Goal: Communication & Community: Answer question/provide support

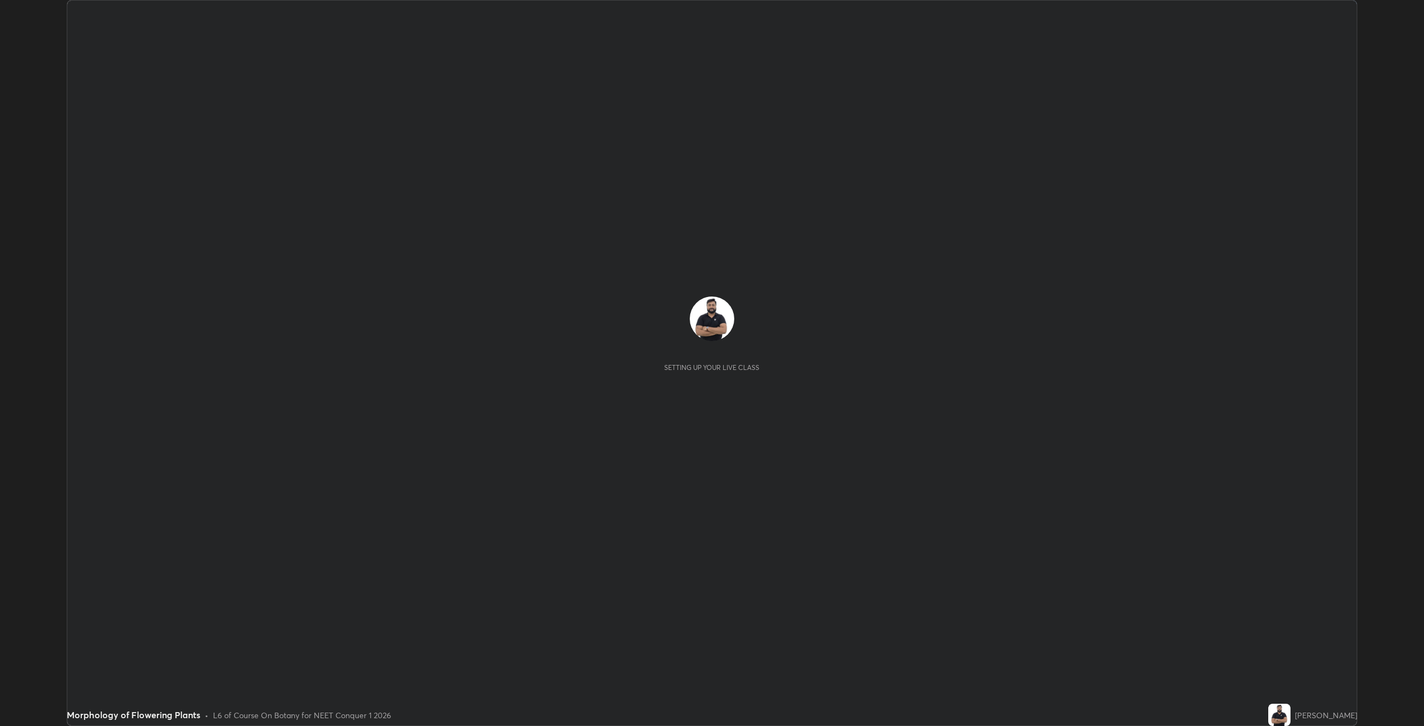
scroll to position [726, 1424]
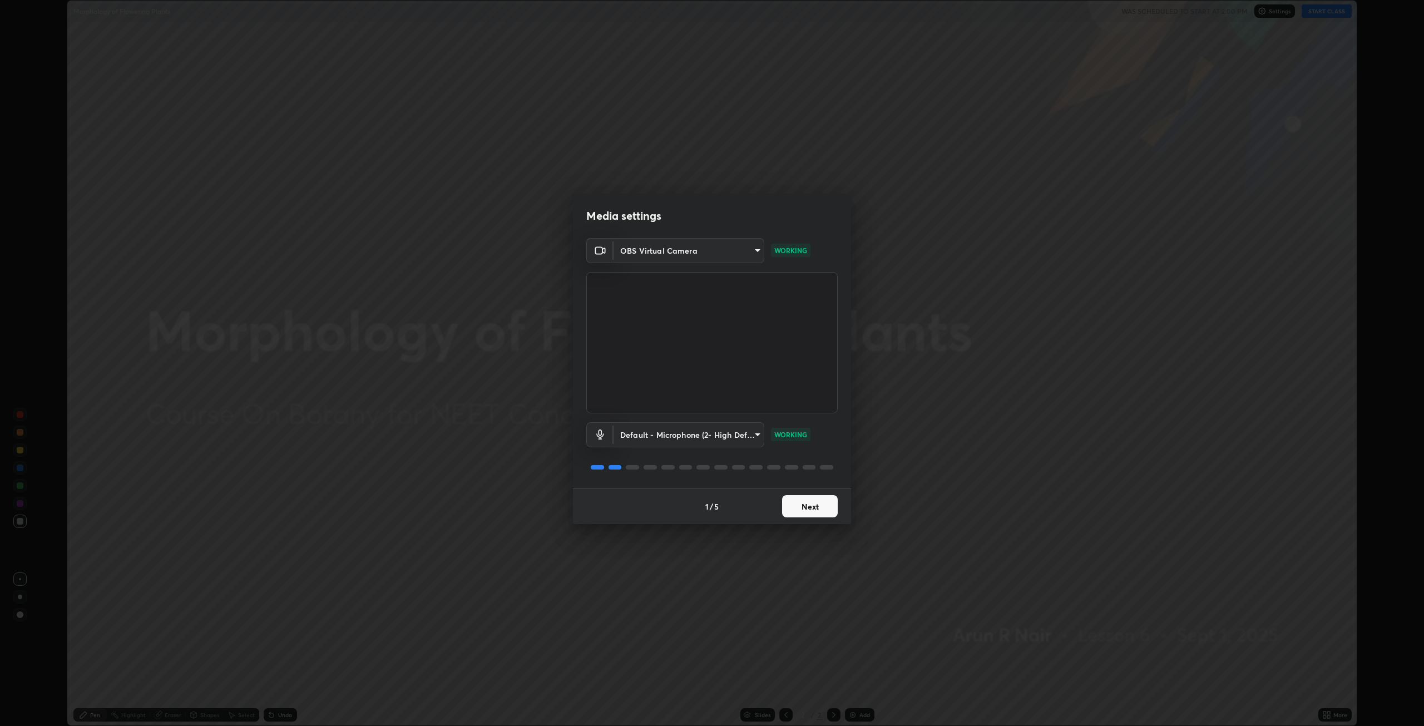
click at [757, 251] on body "Erase all Morphology of Flowering Plants WAS SCHEDULED TO START AT 2:00 PM Sett…" at bounding box center [712, 363] width 1424 height 726
click at [722, 251] on li "OBS Virtual Camera" at bounding box center [688, 250] width 150 height 18
click at [804, 508] on button "Next" at bounding box center [810, 506] width 56 height 22
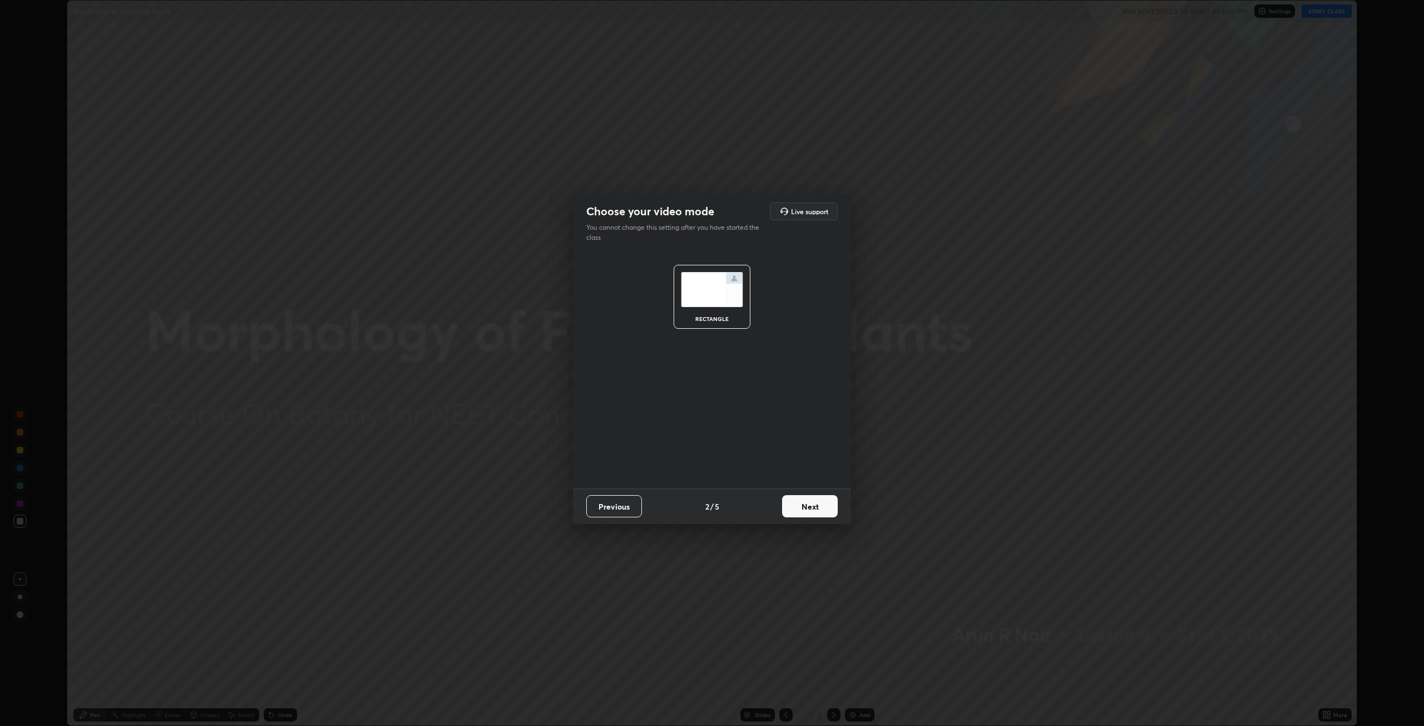
click at [809, 505] on button "Next" at bounding box center [810, 506] width 56 height 22
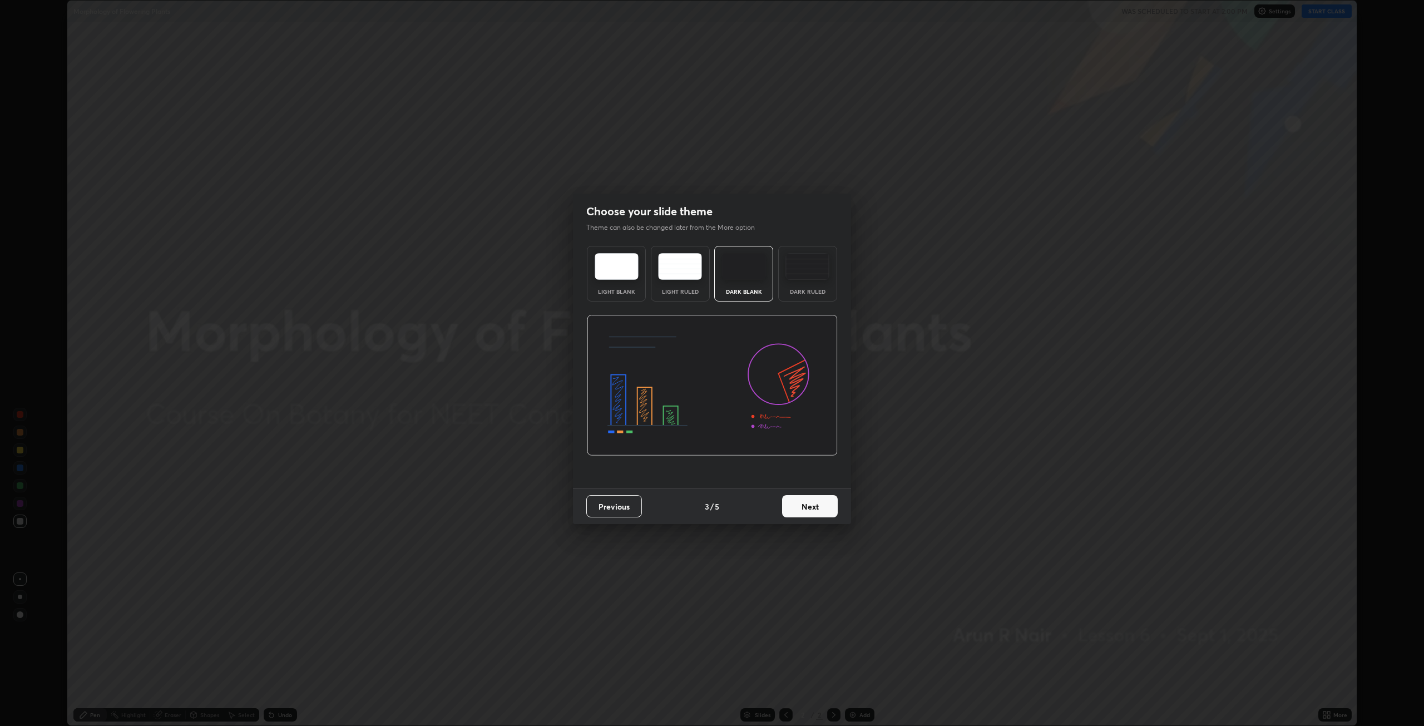
click at [815, 508] on button "Next" at bounding box center [810, 506] width 56 height 22
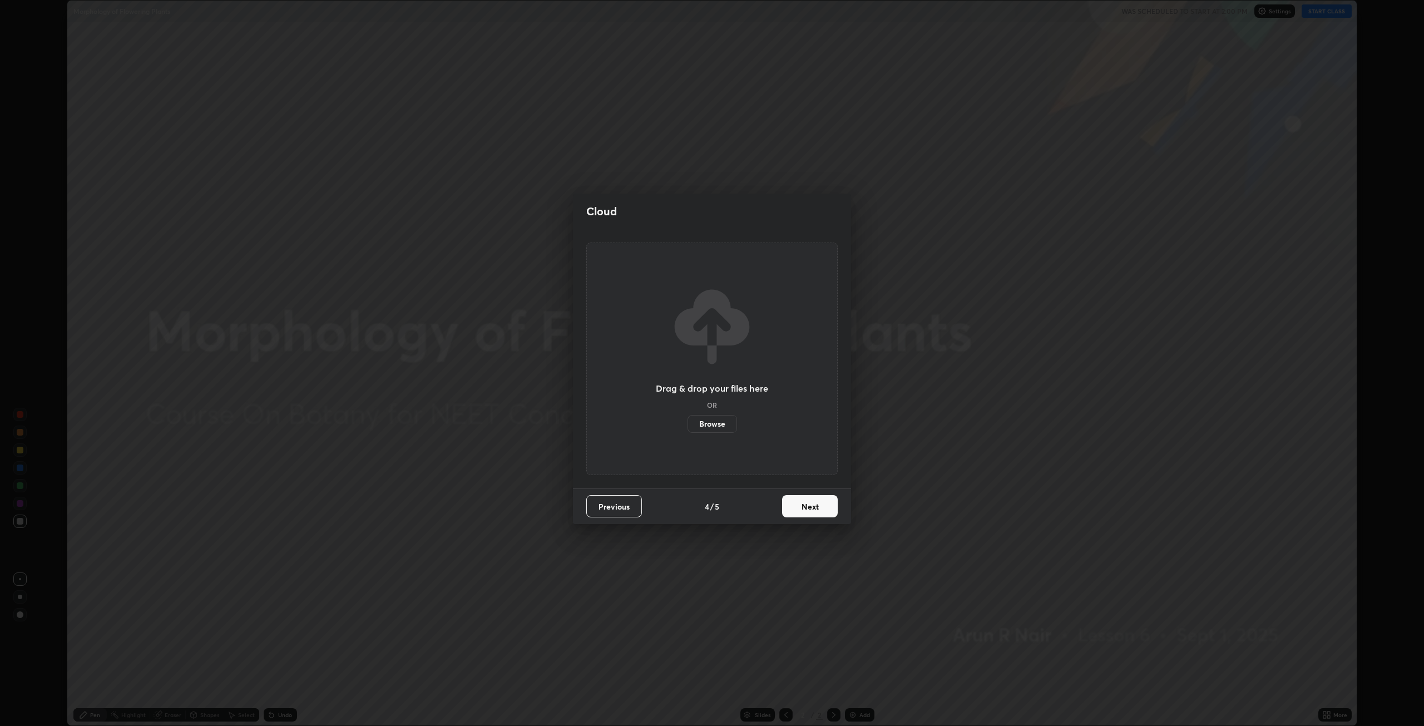
click at [816, 505] on button "Next" at bounding box center [810, 506] width 56 height 22
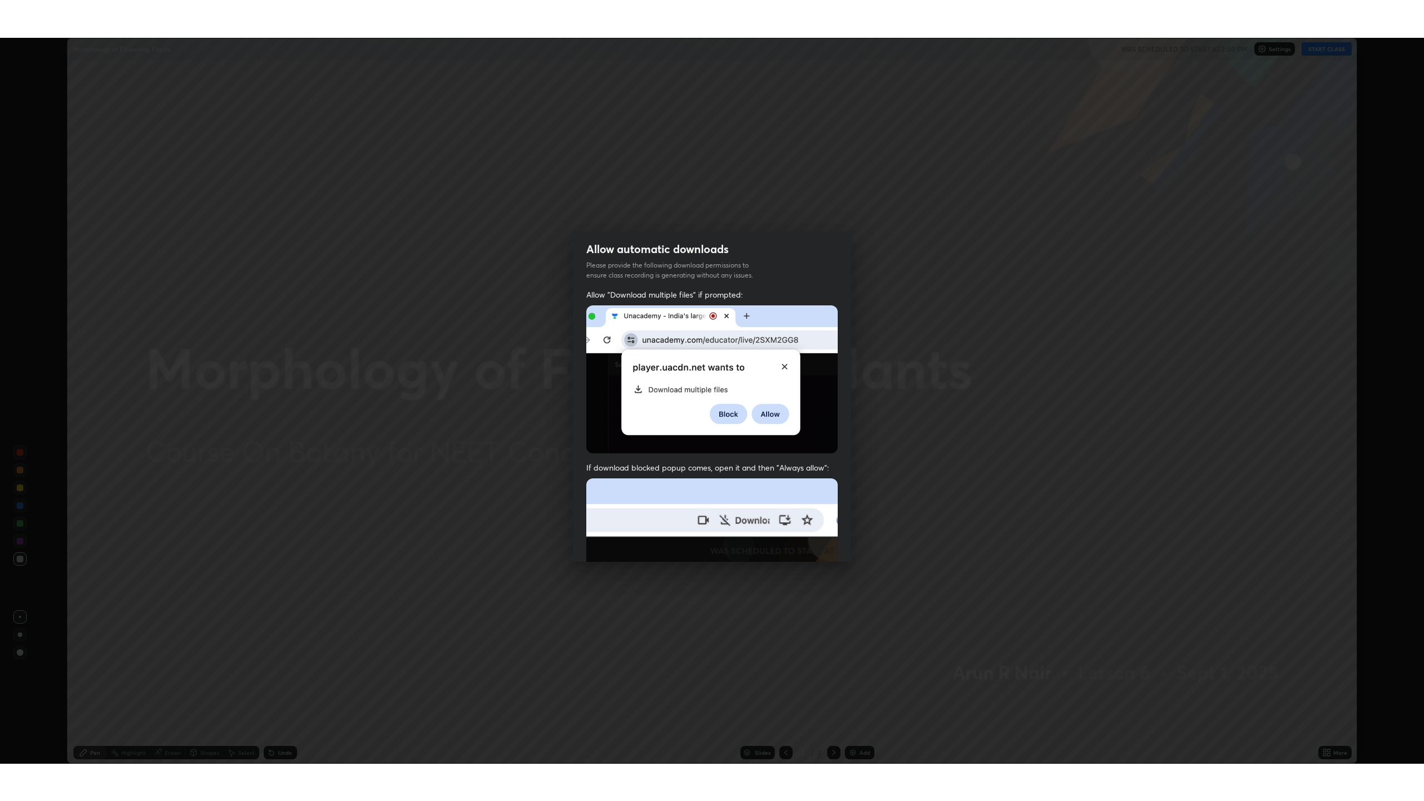
scroll to position [226, 0]
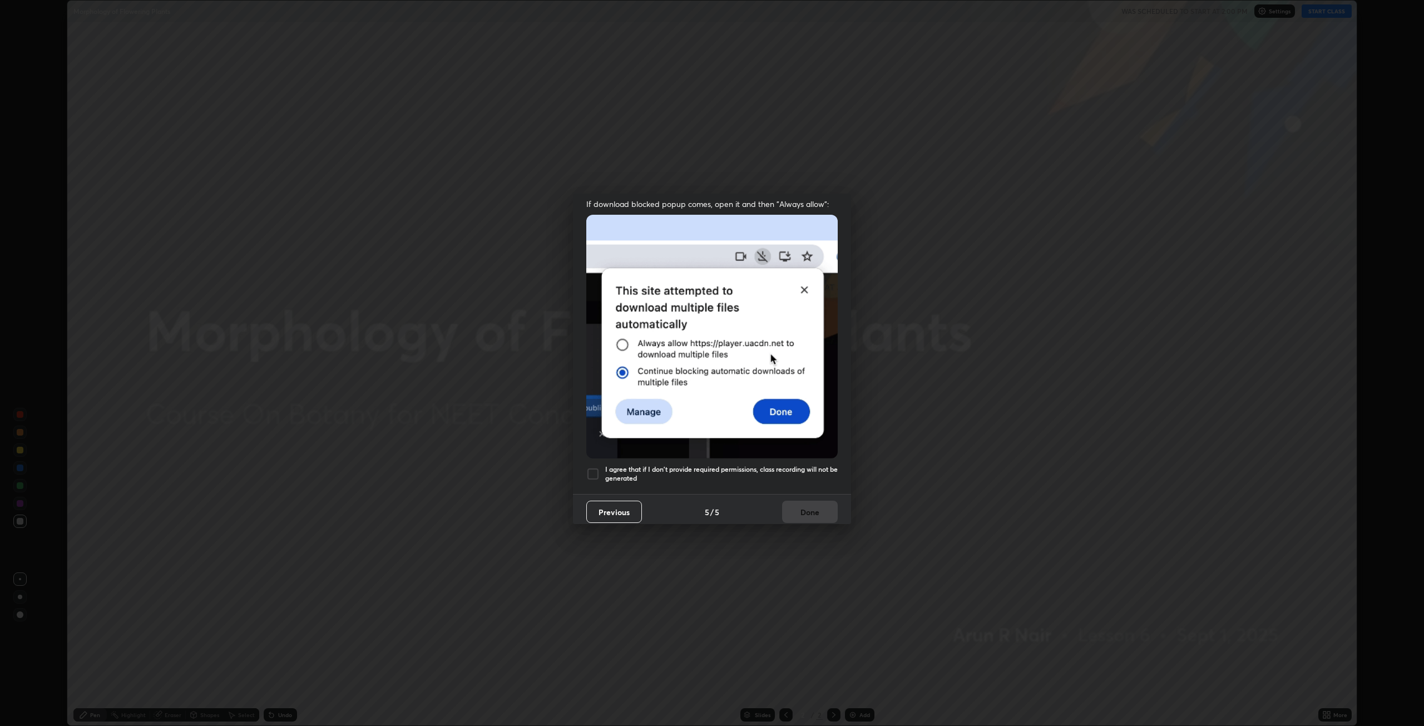
click at [592, 469] on div at bounding box center [592, 473] width 13 height 13
click at [805, 506] on button "Done" at bounding box center [810, 512] width 56 height 22
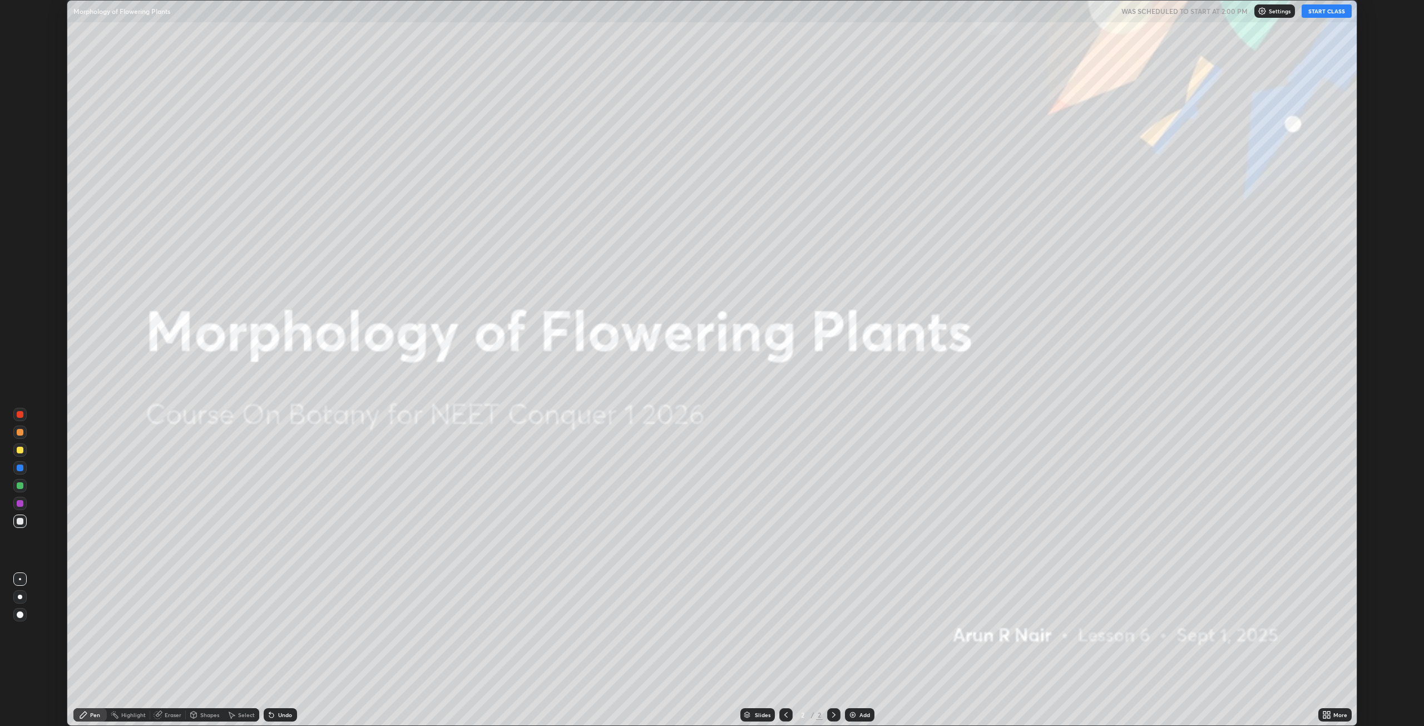
click at [1324, 13] on button "START CLASS" at bounding box center [1326, 10] width 50 height 13
click at [860, 721] on div "Add" at bounding box center [859, 714] width 29 height 13
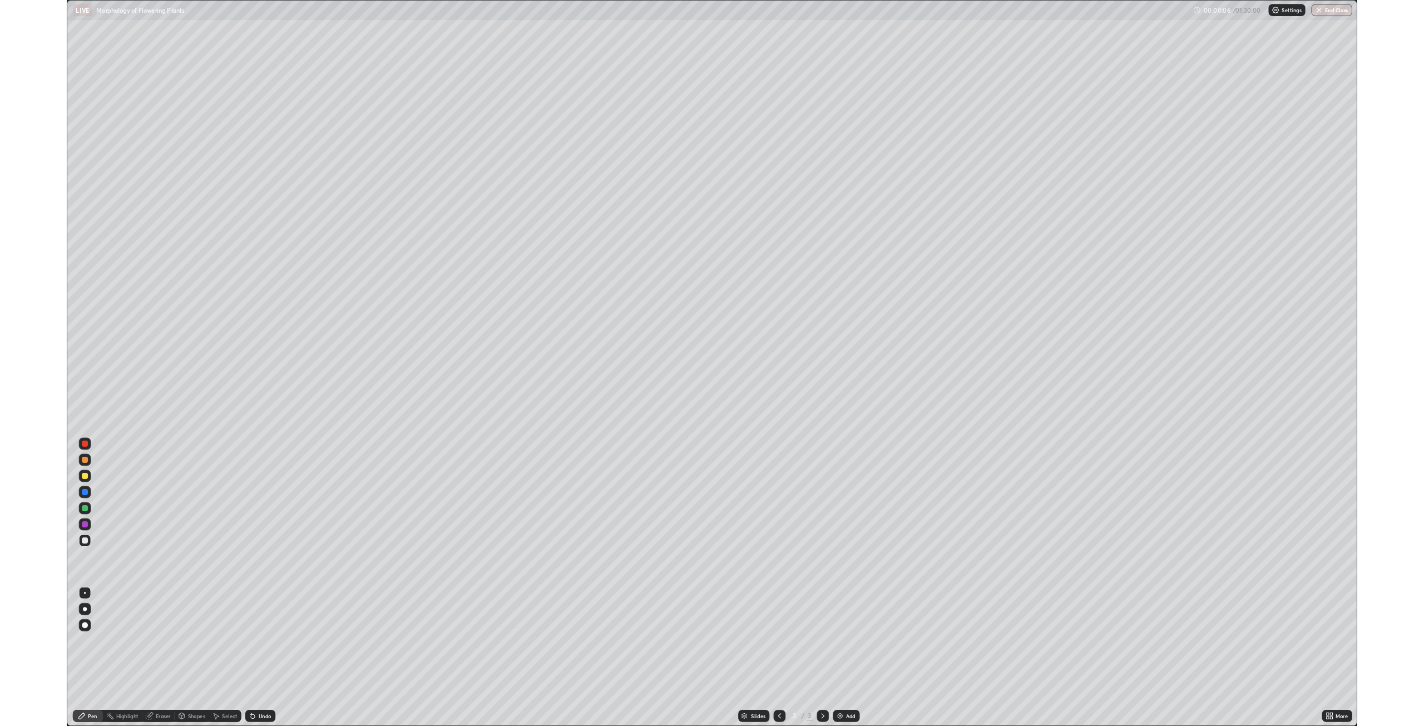
scroll to position [801, 1424]
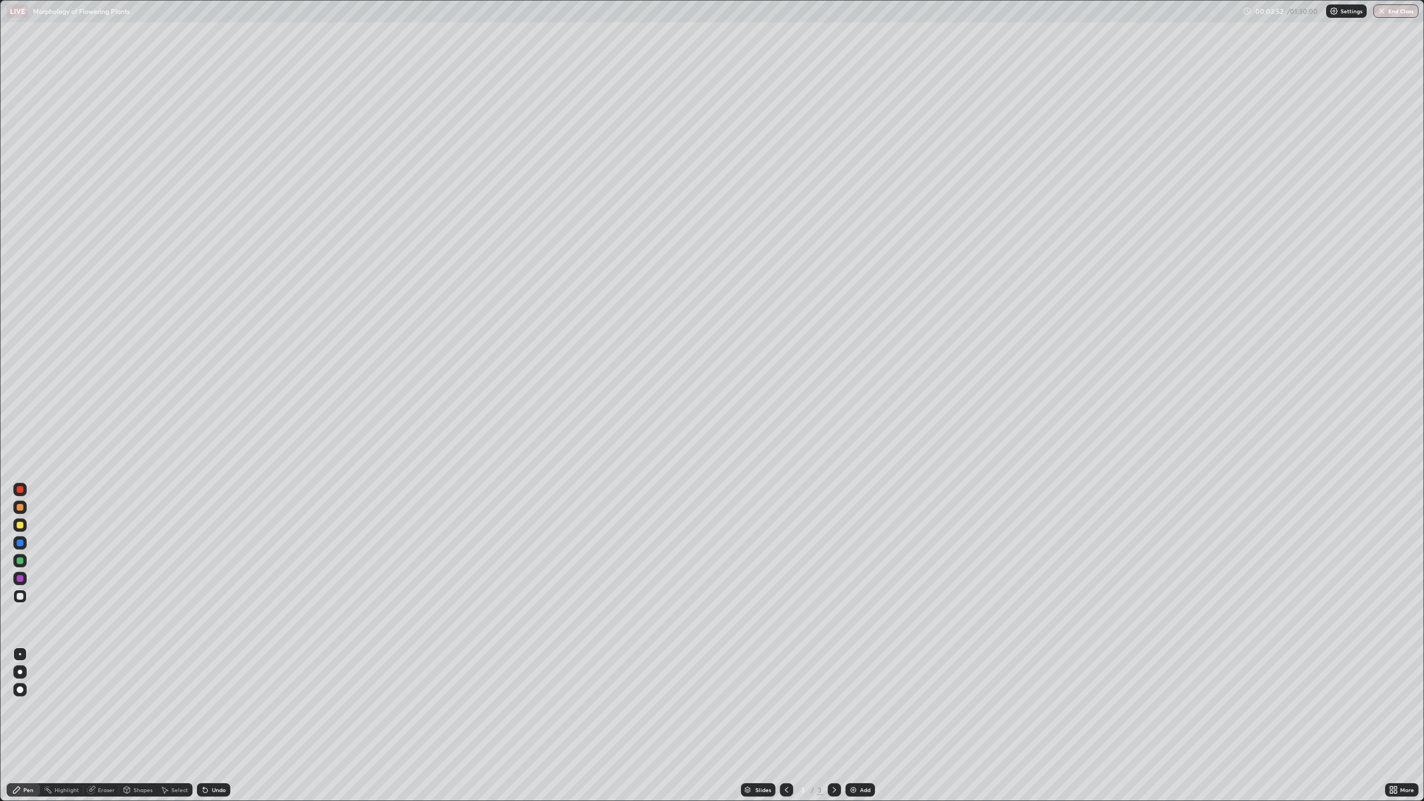
click at [101, 725] on div "Eraser" at bounding box center [106, 790] width 17 height 6
click at [18, 725] on span "Erase all" at bounding box center [20, 769] width 12 height 7
click at [105, 725] on div "Eraser" at bounding box center [106, 790] width 17 height 6
click at [100, 725] on div "Eraser" at bounding box center [101, 789] width 36 height 13
click at [20, 725] on icon at bounding box center [21, 733] width 6 height 6
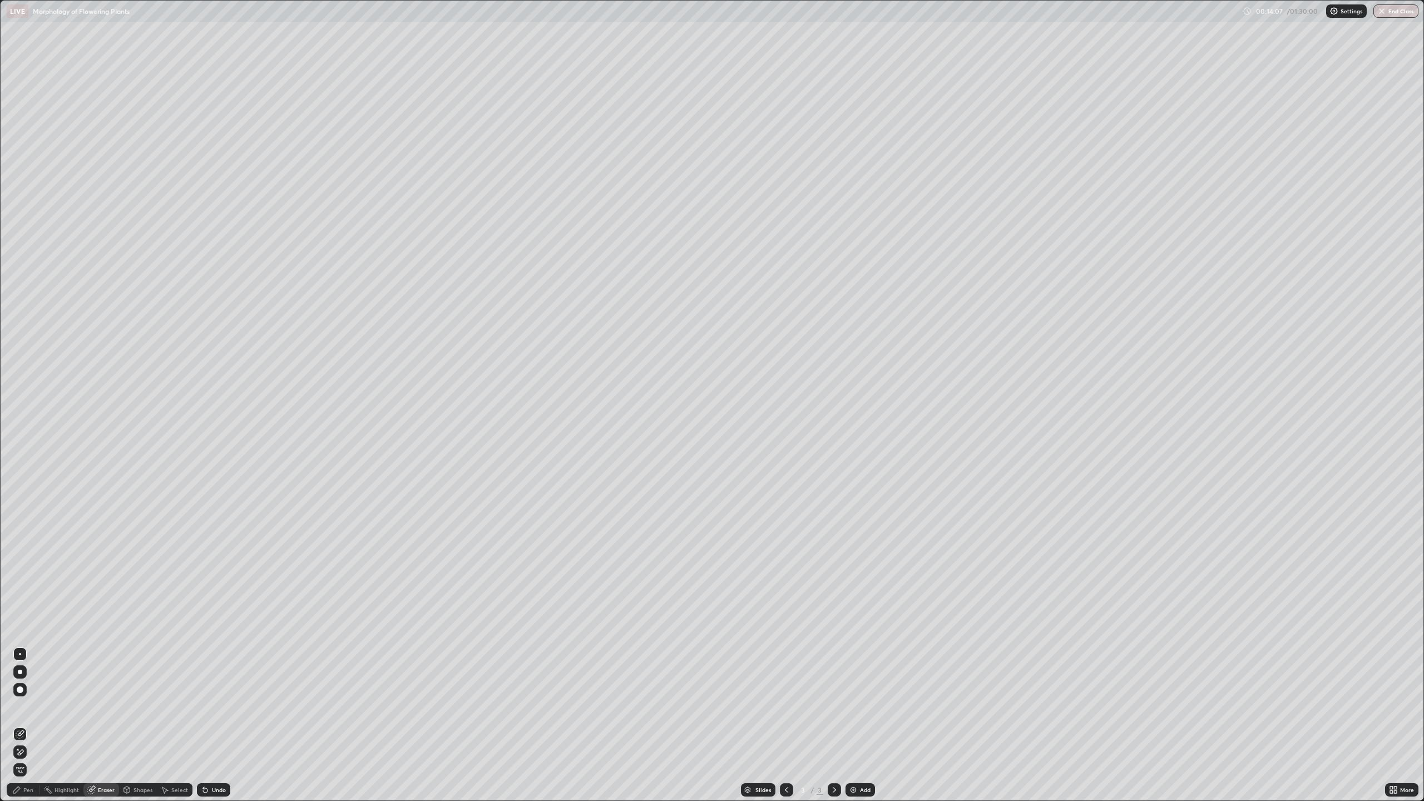
click at [24, 725] on div "Pen" at bounding box center [23, 789] width 33 height 13
click at [858, 725] on div "Add" at bounding box center [859, 789] width 29 height 13
click at [98, 725] on div "Eraser" at bounding box center [106, 790] width 17 height 6
click at [27, 725] on div "Pen" at bounding box center [28, 790] width 10 height 6
click at [99, 725] on div "Eraser" at bounding box center [106, 790] width 17 height 6
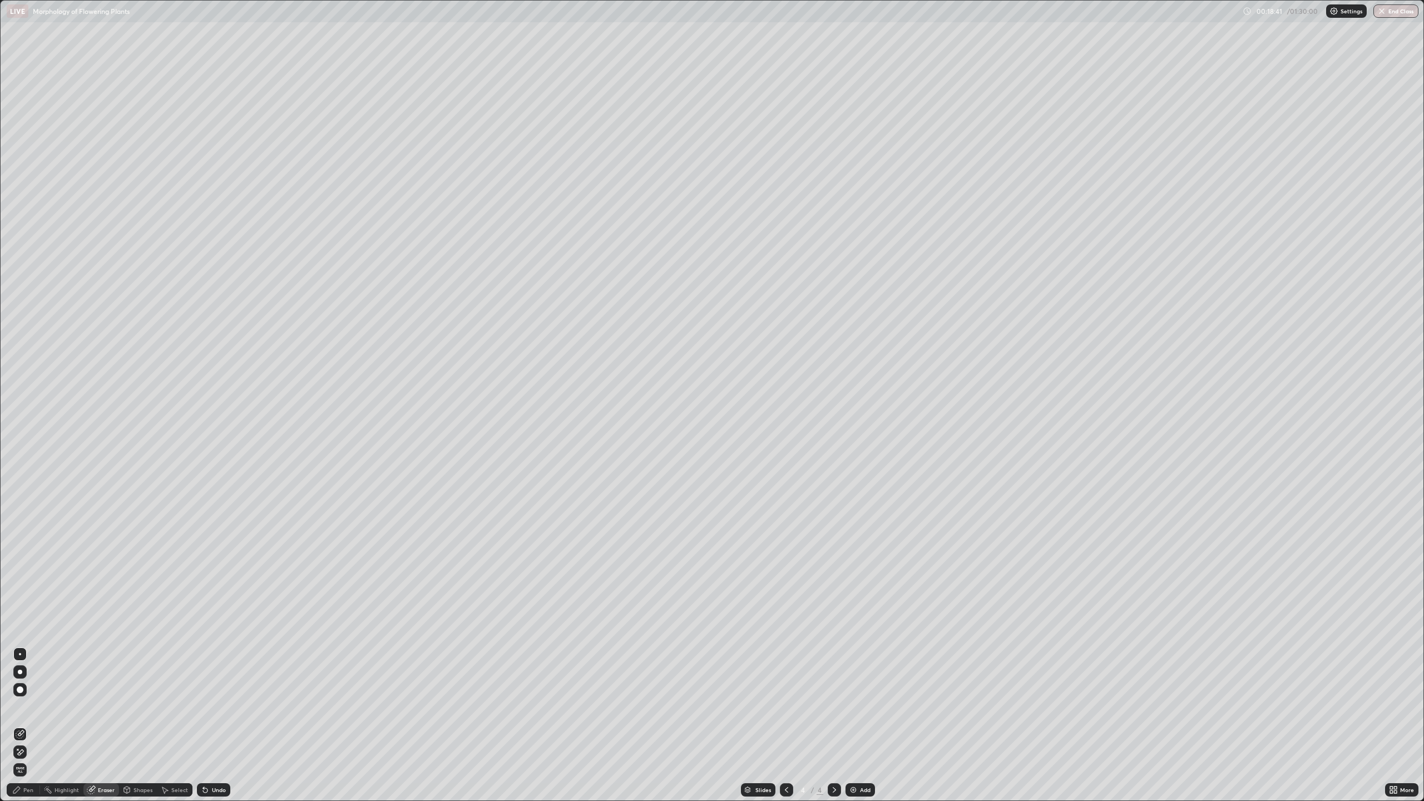
click at [22, 725] on div "Pen" at bounding box center [23, 789] width 33 height 13
click at [858, 725] on div "Add" at bounding box center [859, 789] width 29 height 13
click at [863, 725] on div "Add" at bounding box center [859, 789] width 29 height 13
click at [108, 725] on div "Eraser" at bounding box center [106, 790] width 17 height 6
click at [23, 725] on div "Pen" at bounding box center [23, 789] width 33 height 13
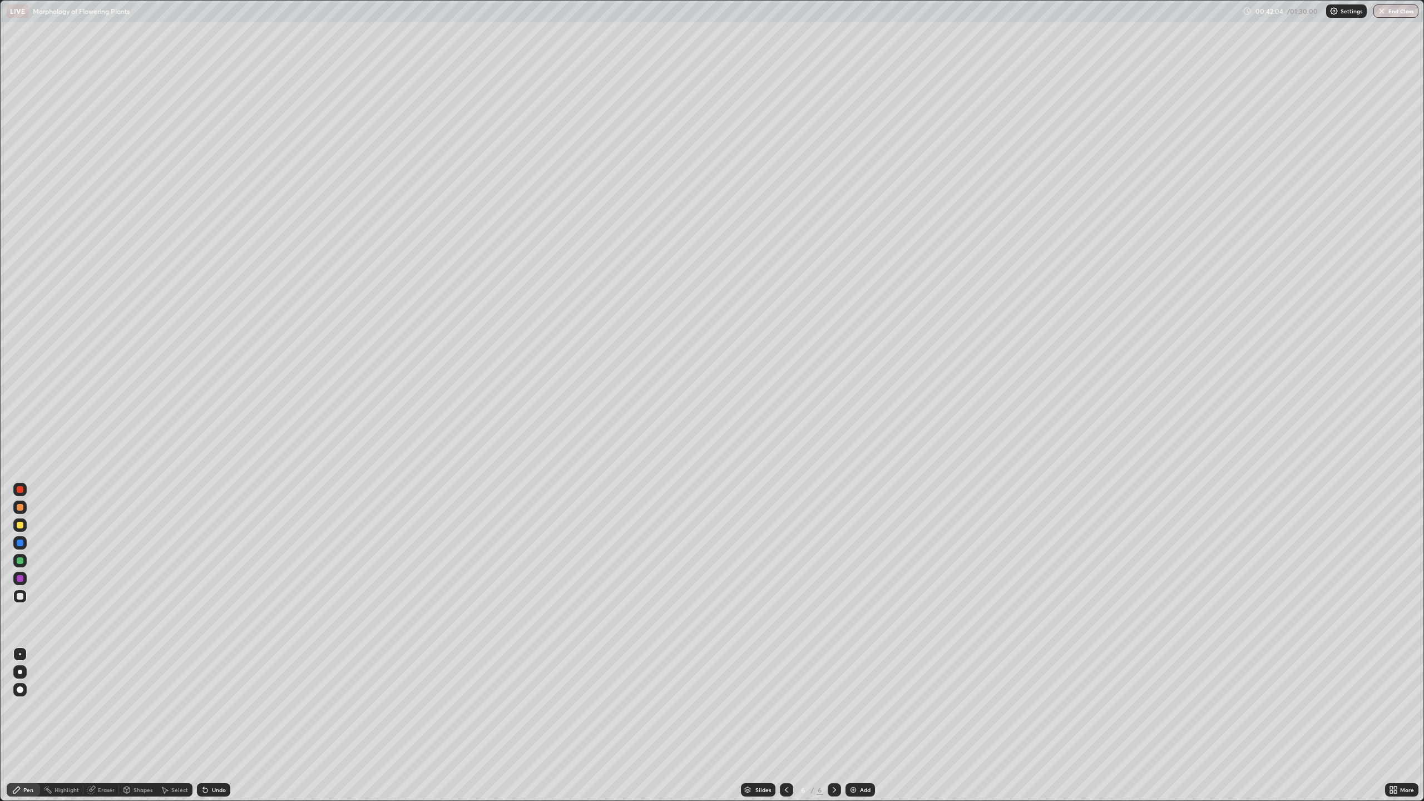
click at [101, 725] on div "Eraser" at bounding box center [101, 789] width 36 height 13
click at [23, 725] on div "Pen" at bounding box center [28, 790] width 10 height 6
click at [20, 488] on div at bounding box center [20, 489] width 7 height 7
click at [20, 577] on div at bounding box center [20, 578] width 7 height 7
click at [105, 725] on div "Eraser" at bounding box center [101, 789] width 36 height 13
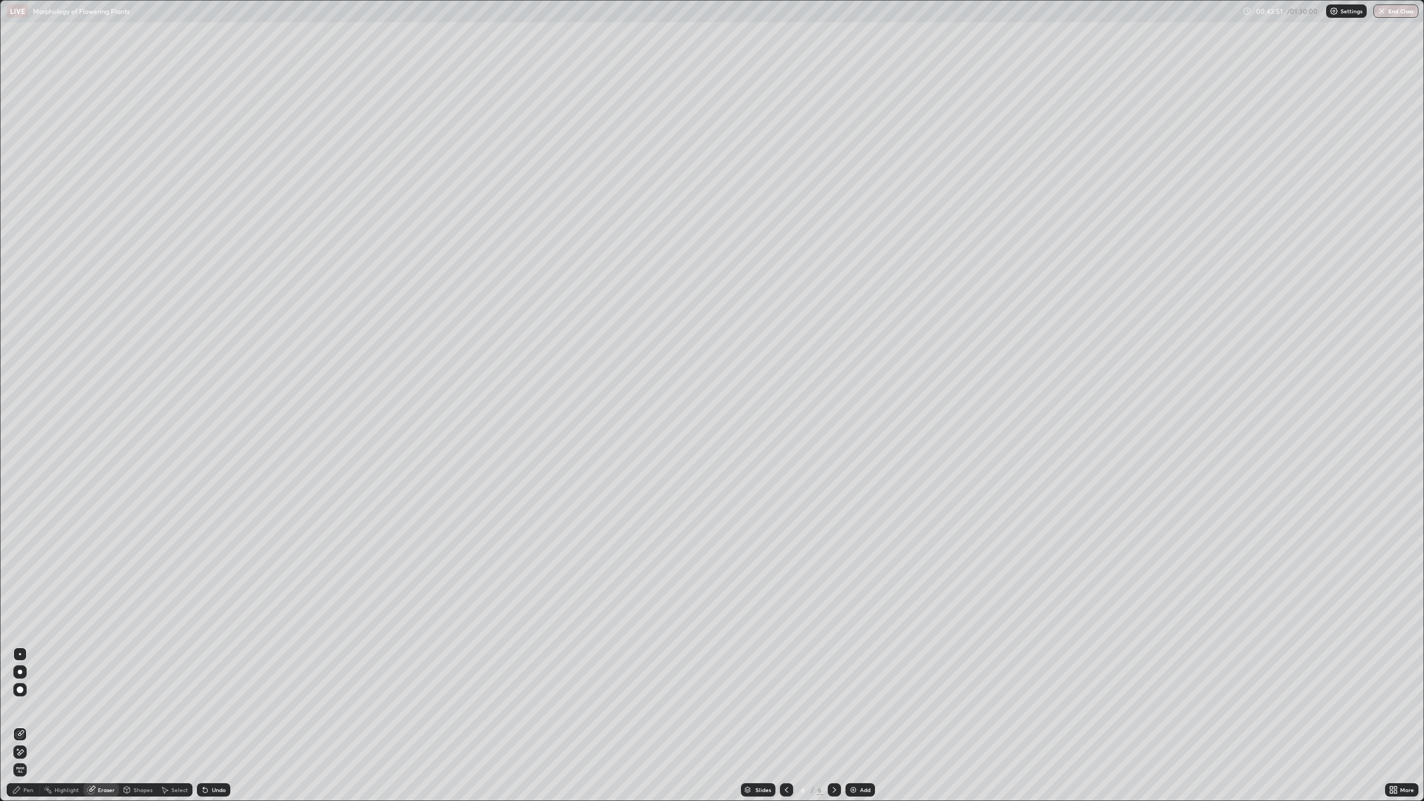
click at [19, 725] on icon at bounding box center [16, 789] width 7 height 7
click at [20, 543] on div at bounding box center [20, 542] width 7 height 7
click at [862, 725] on div "Add" at bounding box center [865, 790] width 11 height 6
click at [18, 598] on div at bounding box center [20, 596] width 7 height 7
click at [105, 725] on div "Eraser" at bounding box center [106, 790] width 17 height 6
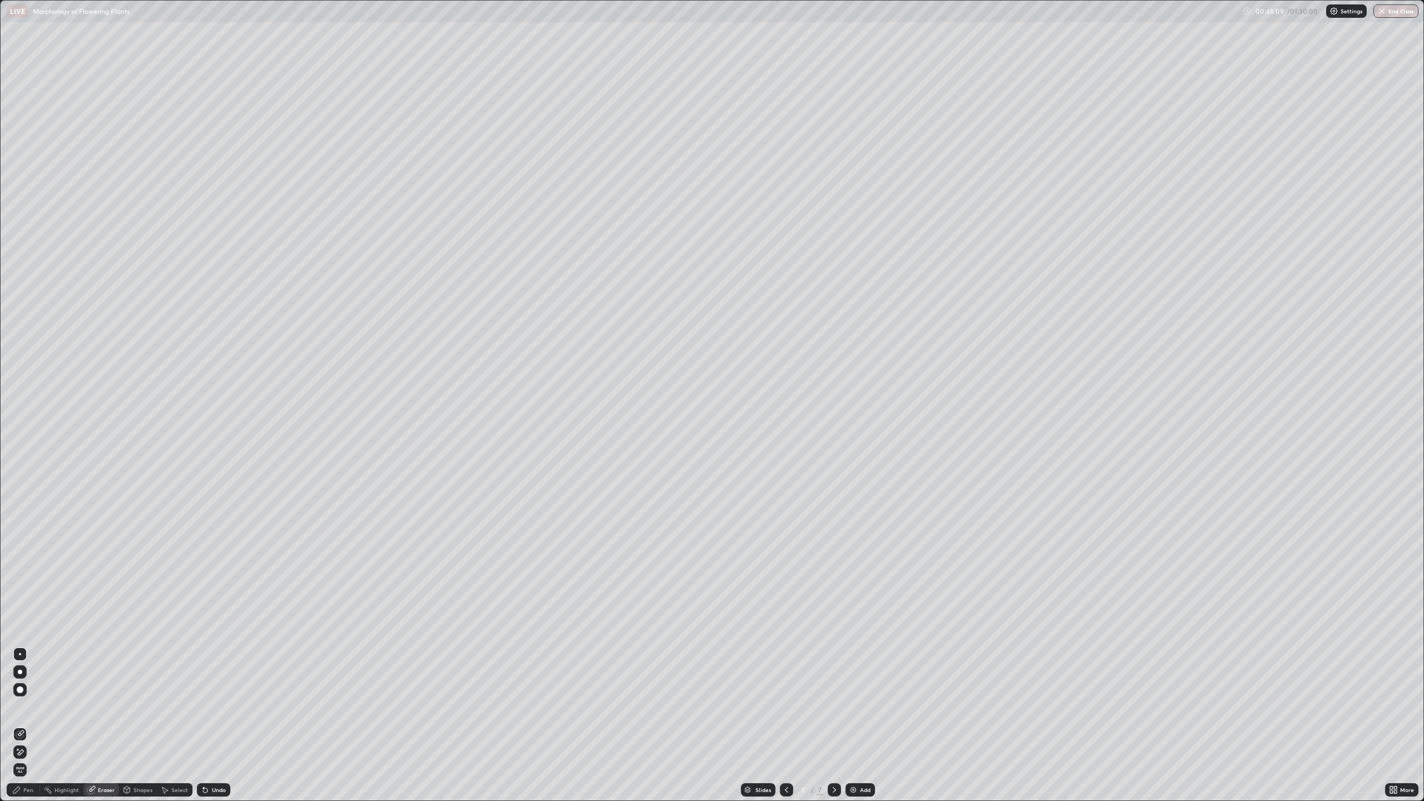
click at [27, 725] on div "Pen" at bounding box center [23, 789] width 33 height 13
click at [857, 725] on div "Add" at bounding box center [859, 789] width 29 height 13
click at [1394, 12] on button "End Class" at bounding box center [1395, 10] width 45 height 13
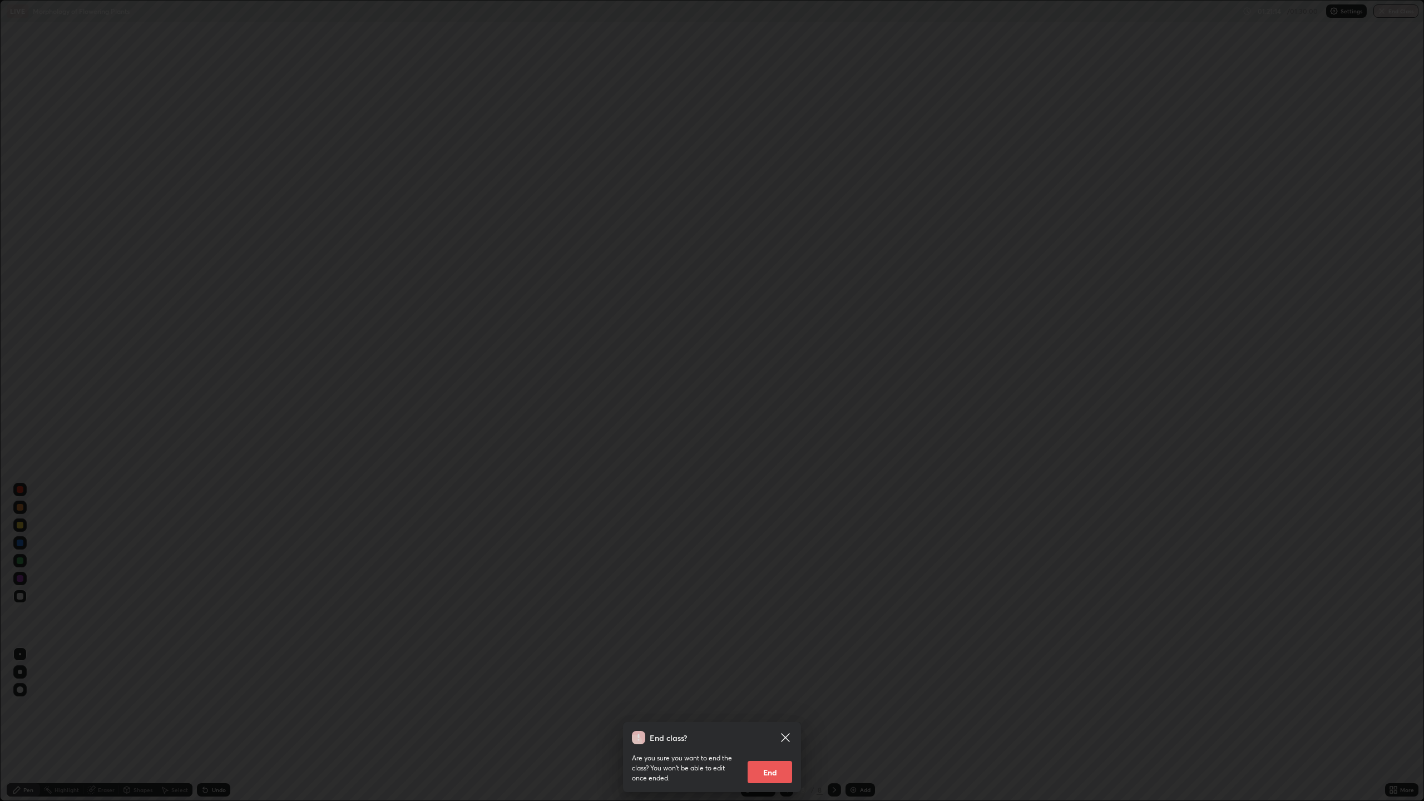
click at [770, 725] on button "End" at bounding box center [769, 772] width 44 height 22
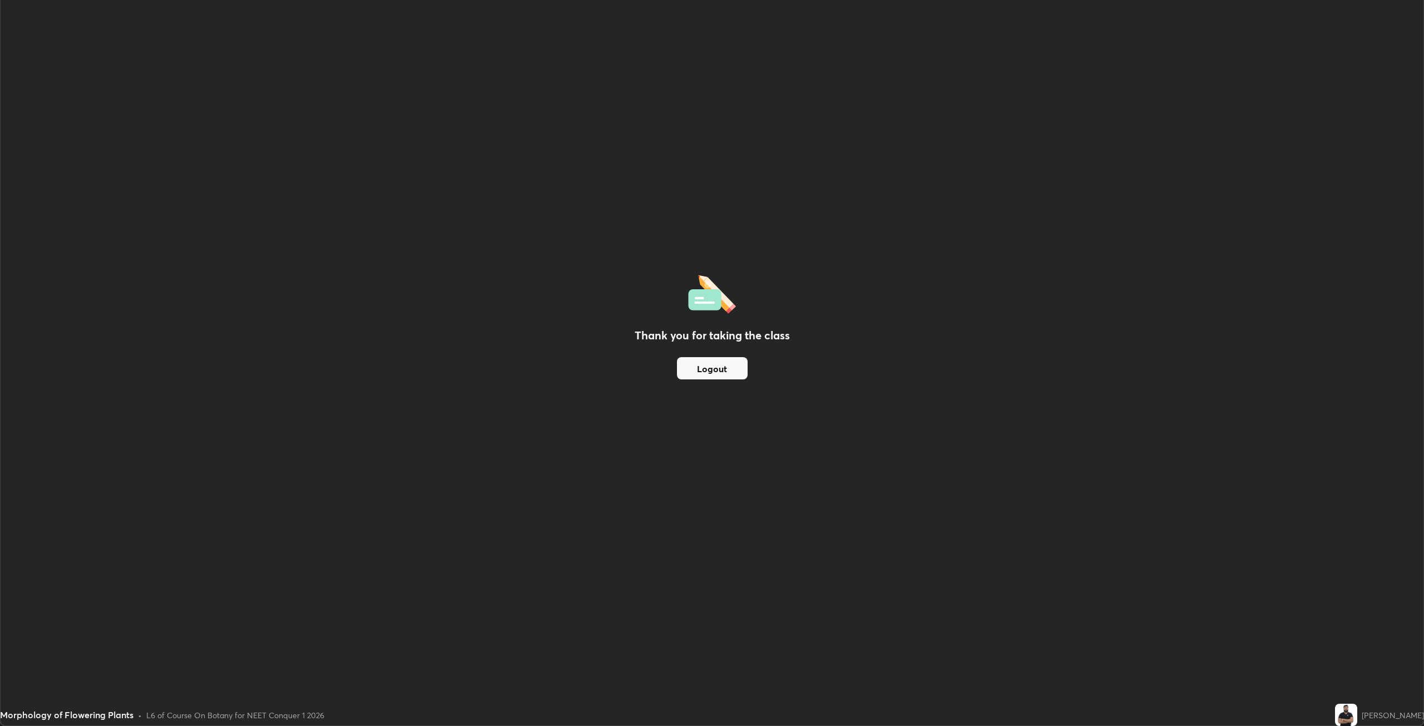
scroll to position [54888, 54191]
